Goal: Information Seeking & Learning: Learn about a topic

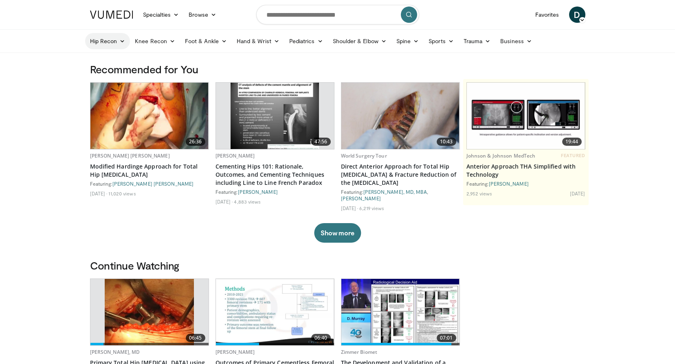
click at [99, 42] on link "Hip Recon" at bounding box center [107, 41] width 45 height 16
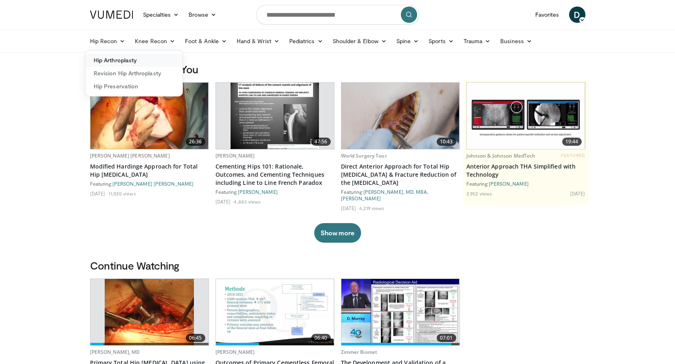
click at [109, 55] on link "Hip Arthroplasty" at bounding box center [134, 60] width 97 height 13
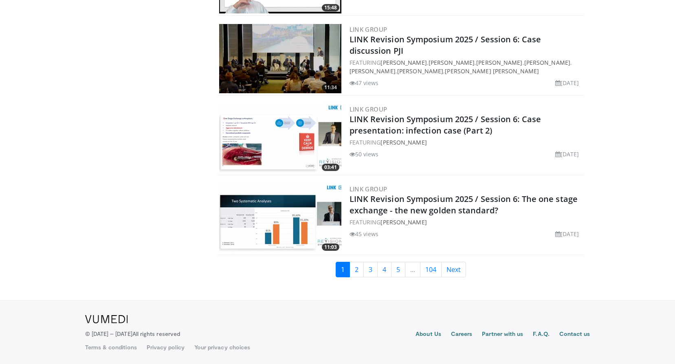
scroll to position [1906, 0]
click at [356, 266] on link "2" at bounding box center [357, 269] width 14 height 15
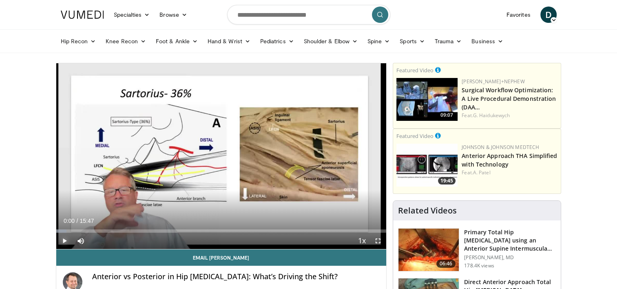
click at [64, 238] on span "Video Player" at bounding box center [64, 240] width 16 height 16
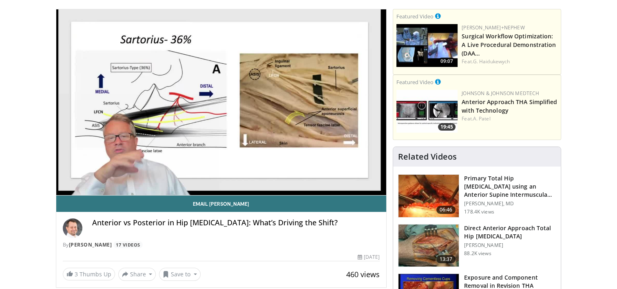
scroll to position [41, 0]
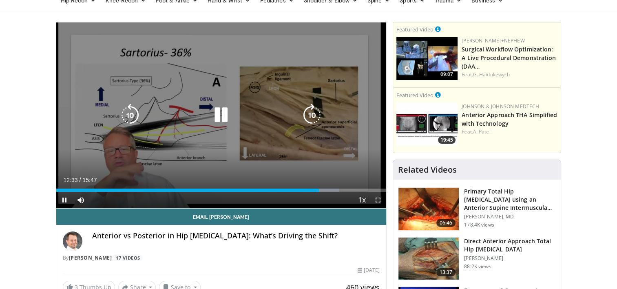
click at [216, 117] on icon "Video Player" at bounding box center [221, 115] width 23 height 23
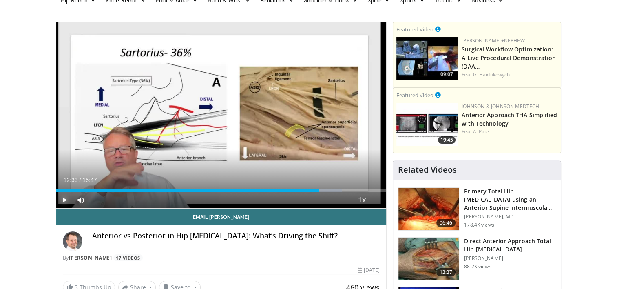
click at [62, 197] on span "Video Player" at bounding box center [64, 200] width 16 height 16
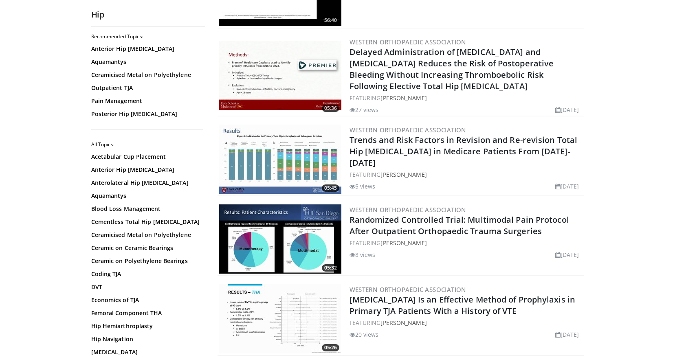
scroll to position [1508, 0]
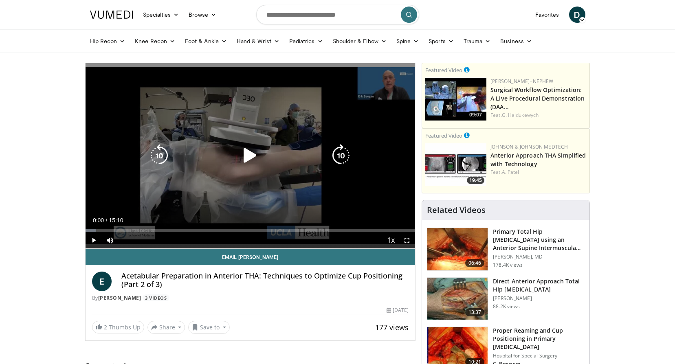
click at [252, 154] on icon "Video Player" at bounding box center [250, 155] width 23 height 23
